Goal: Entertainment & Leisure: Consume media (video, audio)

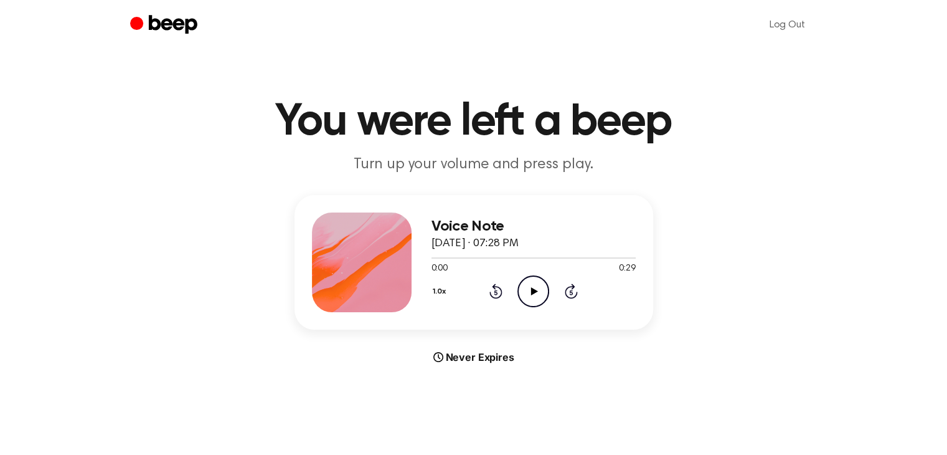
click at [534, 289] on icon at bounding box center [534, 291] width 7 height 8
click at [540, 259] on div at bounding box center [534, 257] width 204 height 10
click at [526, 296] on icon "Pause Audio" at bounding box center [533, 291] width 32 height 32
click at [539, 286] on icon "Play Audio" at bounding box center [533, 291] width 32 height 32
drag, startPoint x: 0, startPoint y: 0, endPoint x: 534, endPoint y: 290, distance: 607.1
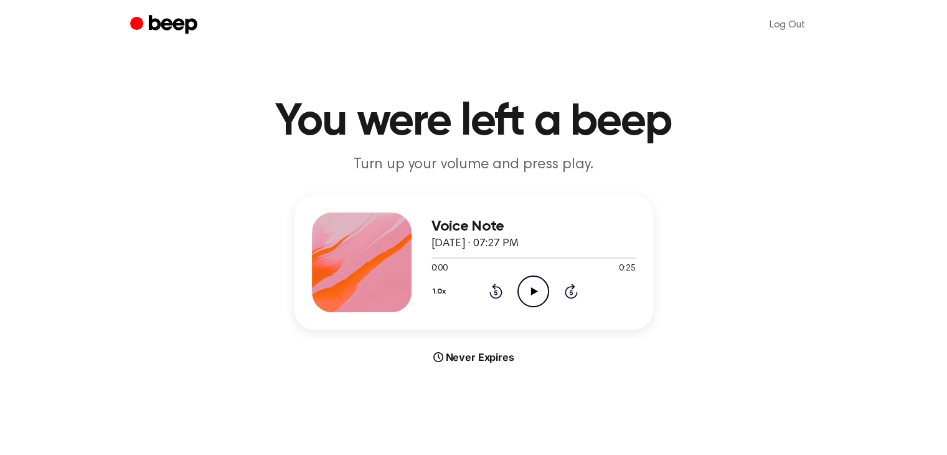
click at [534, 290] on icon at bounding box center [534, 291] width 7 height 8
click at [267, 245] on div "Voice Note September 1, 2025 · 07:27 PM 0:25 0:25 Your browser does not support…" at bounding box center [473, 279] width 917 height 169
click at [531, 287] on icon "Play Audio" at bounding box center [533, 291] width 32 height 32
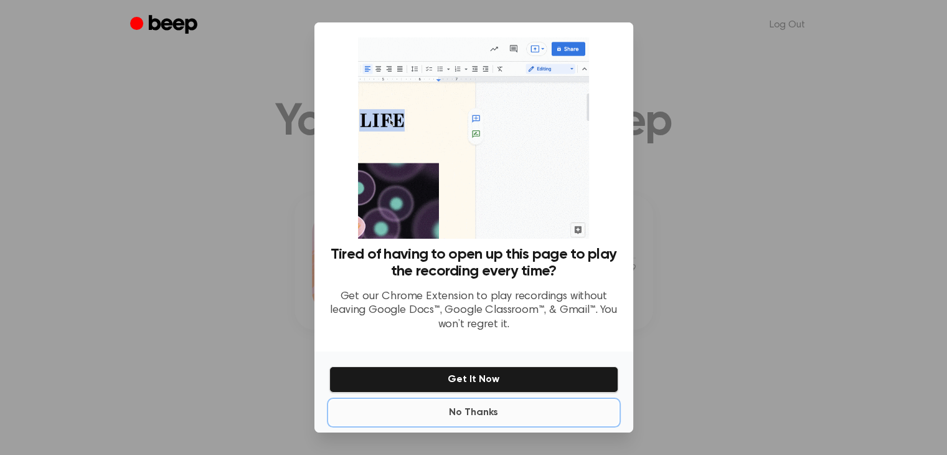
click at [466, 414] on button "No Thanks" at bounding box center [473, 412] width 289 height 25
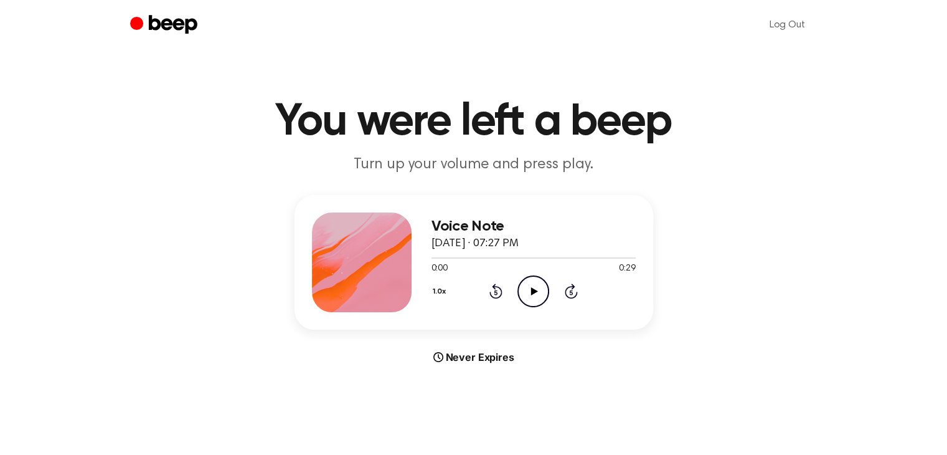
click at [533, 292] on icon at bounding box center [534, 291] width 7 height 8
click at [535, 288] on icon at bounding box center [534, 291] width 6 height 8
drag, startPoint x: 529, startPoint y: 256, endPoint x: 423, endPoint y: 258, distance: 105.9
click at [423, 258] on div "Voice Note September 1, 2025 · 07:27 PM 0:14 0:29 Your browser does not support…" at bounding box center [474, 262] width 359 height 134
click at [445, 262] on span "0:14" at bounding box center [440, 268] width 16 height 13
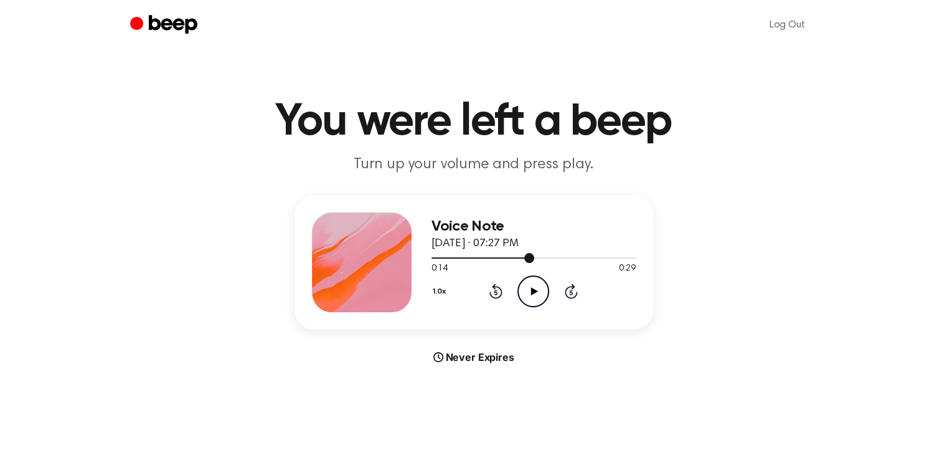
click at [440, 257] on div at bounding box center [483, 257] width 103 height 1
click at [533, 290] on icon at bounding box center [534, 291] width 7 height 8
click at [533, 285] on icon "Play Audio" at bounding box center [533, 291] width 32 height 32
click at [531, 289] on icon at bounding box center [534, 291] width 7 height 8
